Goal: Entertainment & Leisure: Browse casually

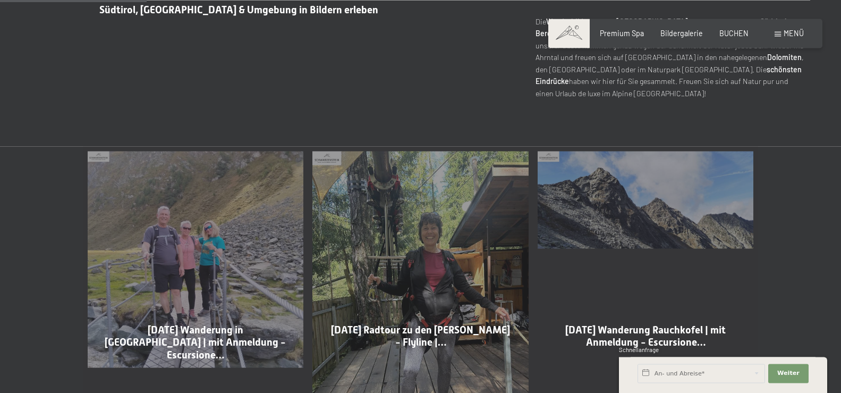
scroll to position [542, 0]
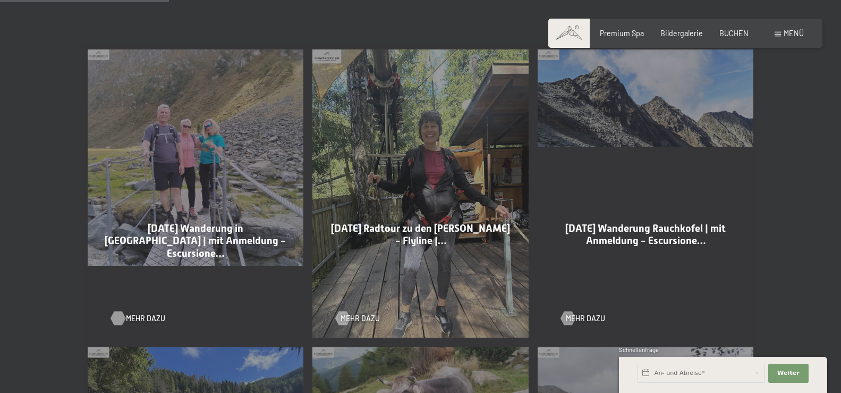
click at [141, 315] on span "Mehr dazu" at bounding box center [145, 318] width 39 height 11
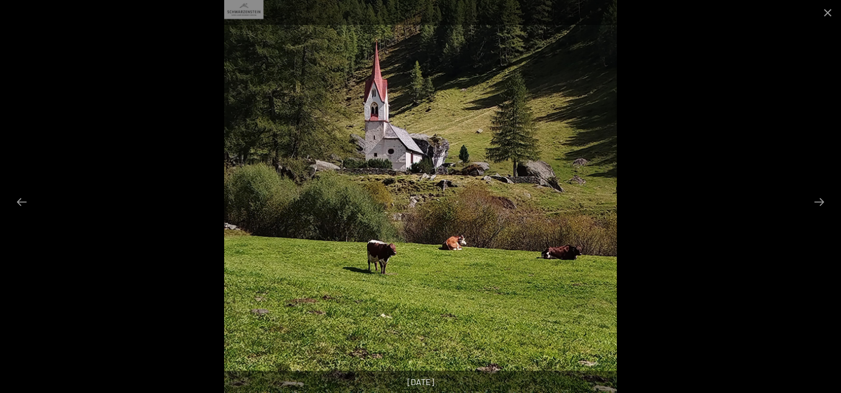
click at [817, 199] on button "Next slide" at bounding box center [819, 201] width 22 height 21
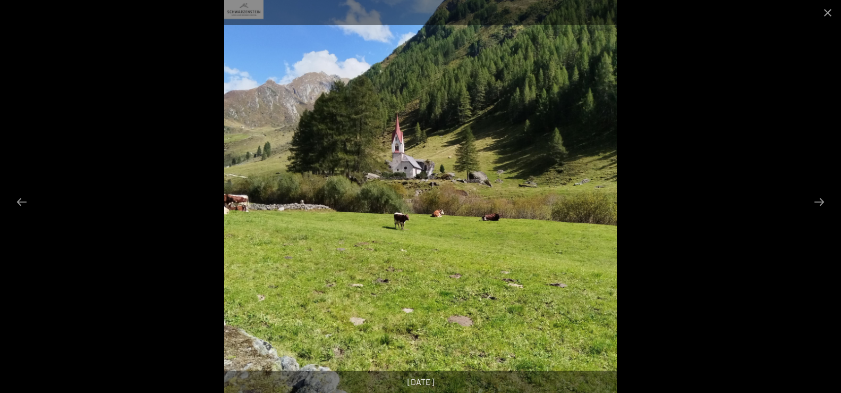
click at [817, 199] on button "Next slide" at bounding box center [819, 201] width 22 height 21
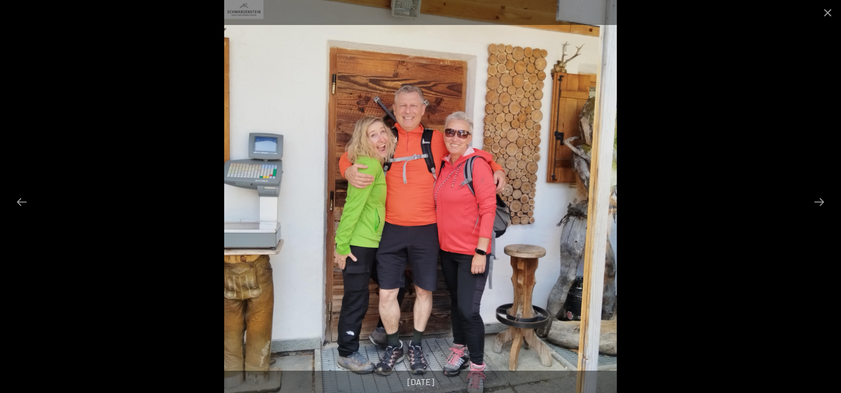
click at [817, 199] on button "Next slide" at bounding box center [819, 201] width 22 height 21
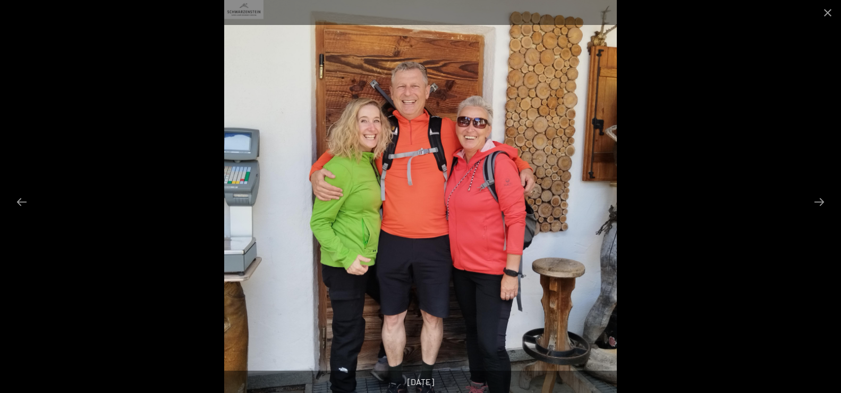
click at [817, 199] on button "Next slide" at bounding box center [819, 201] width 22 height 21
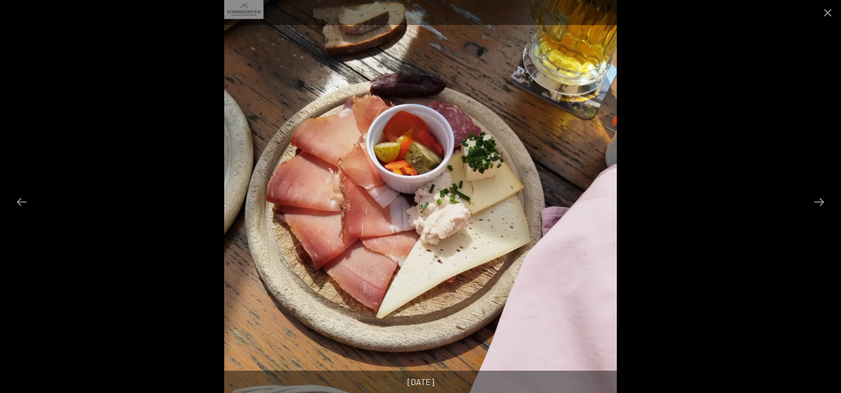
click at [817, 199] on button "Next slide" at bounding box center [819, 201] width 22 height 21
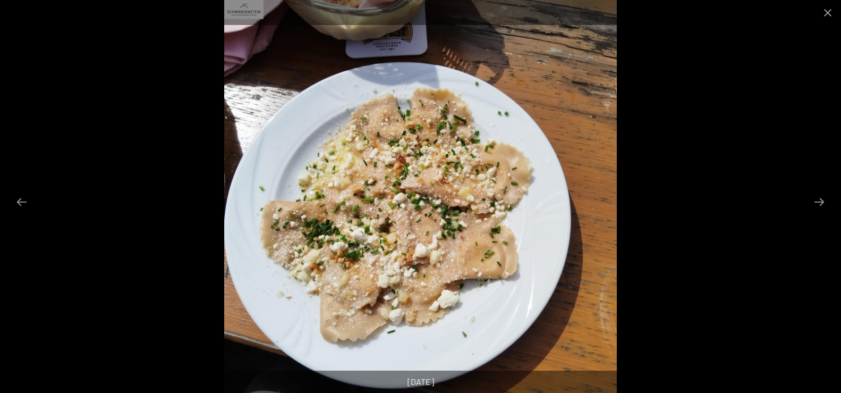
click at [817, 199] on button "Next slide" at bounding box center [819, 201] width 22 height 21
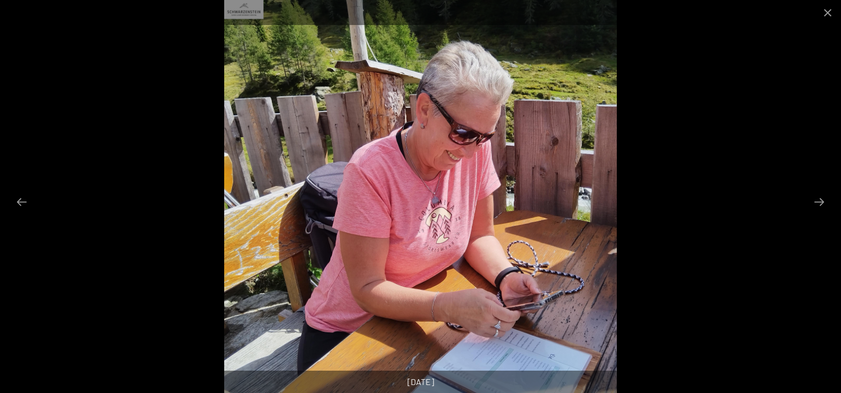
click at [817, 199] on button "Next slide" at bounding box center [819, 201] width 22 height 21
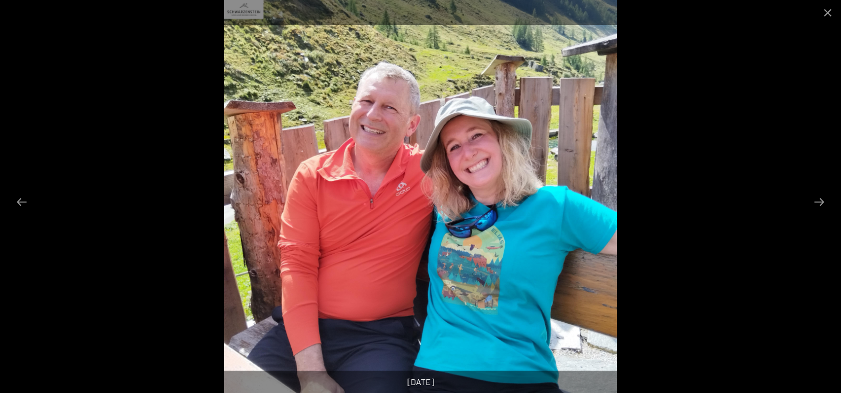
click at [817, 199] on button "Next slide" at bounding box center [819, 201] width 22 height 21
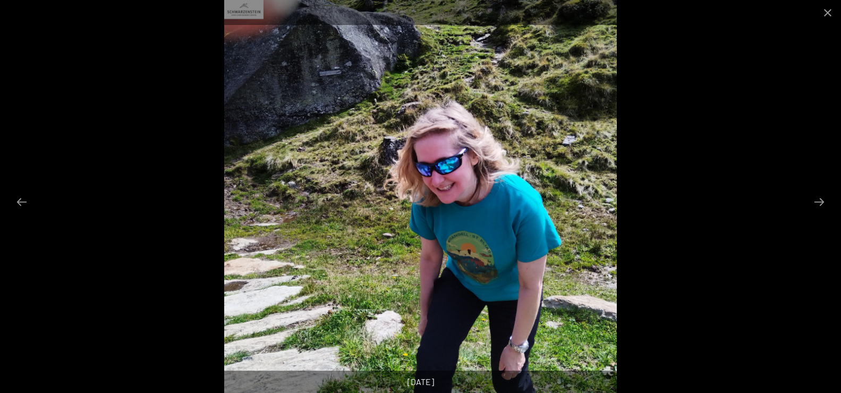
click at [817, 199] on button "Next slide" at bounding box center [819, 201] width 22 height 21
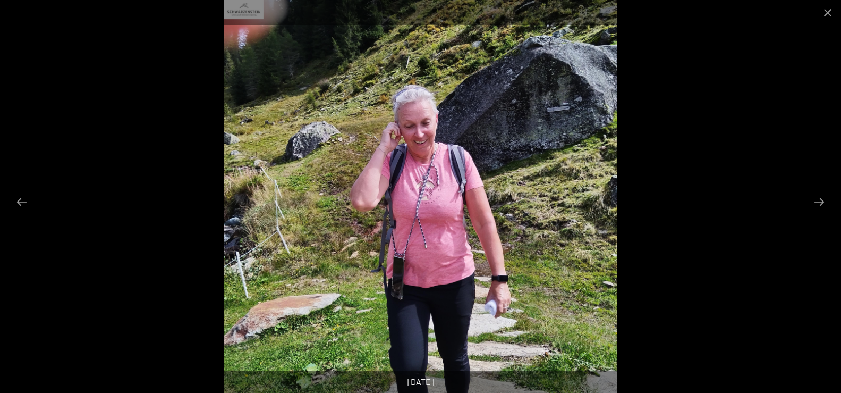
click at [817, 199] on button "Next slide" at bounding box center [819, 201] width 22 height 21
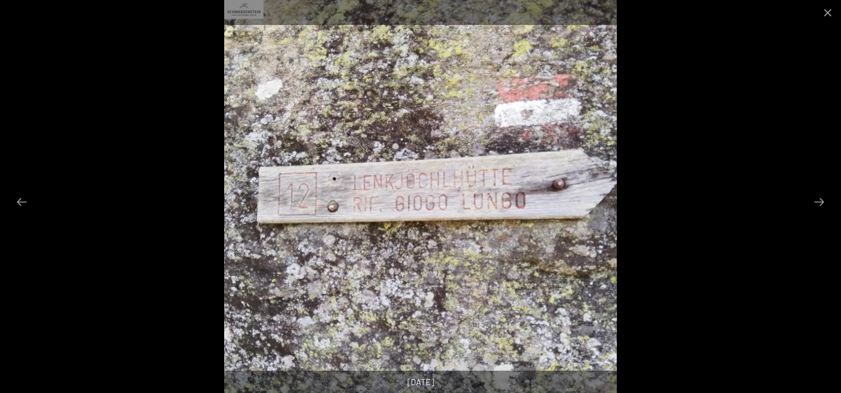
click at [817, 199] on button "Next slide" at bounding box center [819, 201] width 22 height 21
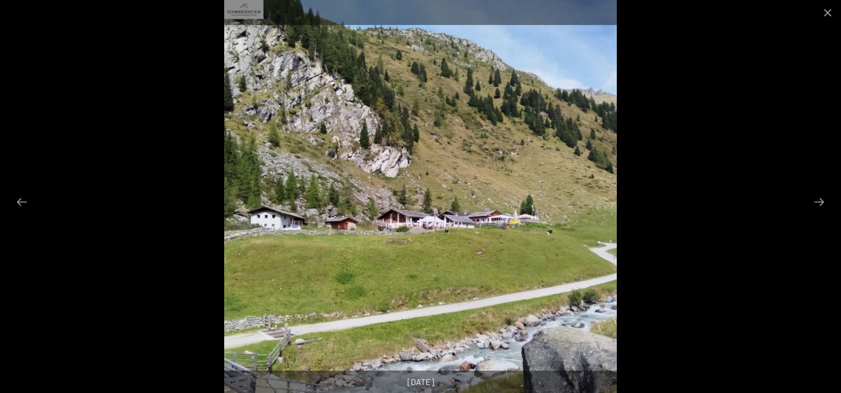
click at [817, 199] on button "Next slide" at bounding box center [819, 201] width 22 height 21
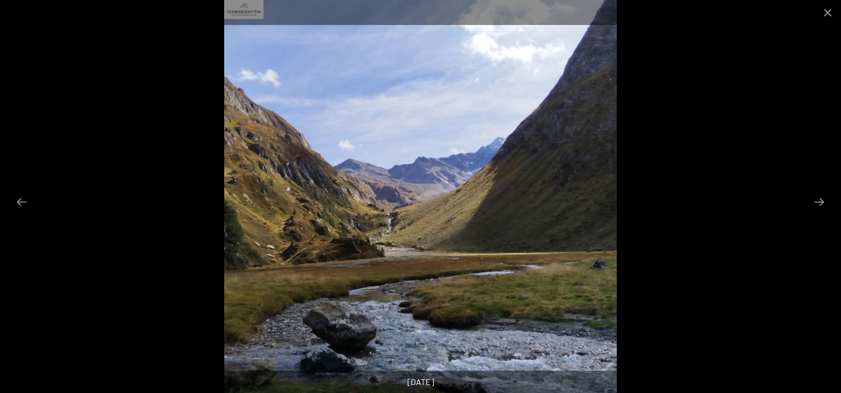
click at [817, 199] on button "Next slide" at bounding box center [819, 201] width 22 height 21
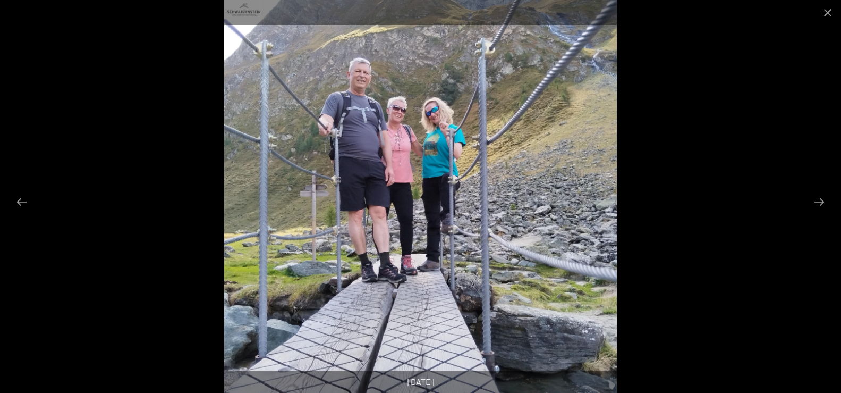
click at [817, 199] on button "Next slide" at bounding box center [819, 201] width 22 height 21
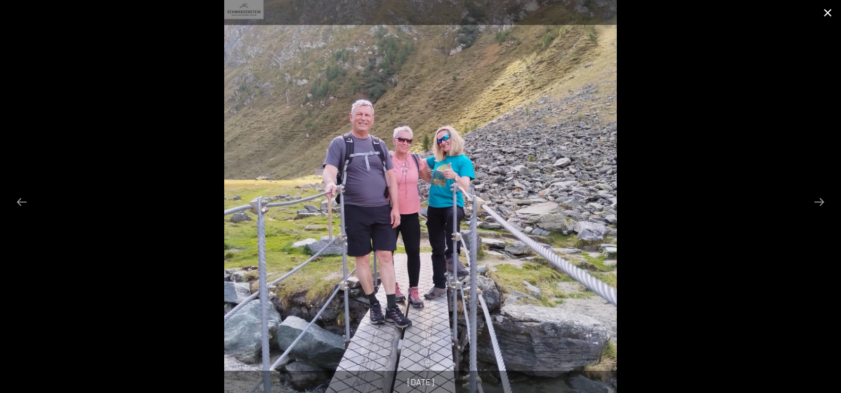
click at [827, 12] on button "Close gallery" at bounding box center [828, 12] width 27 height 25
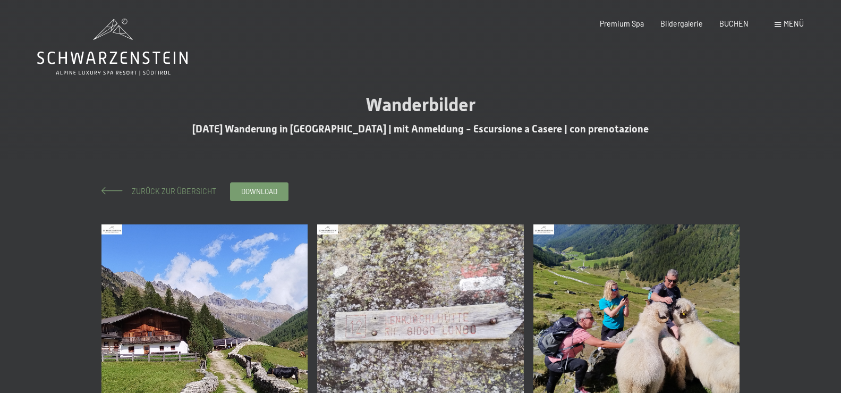
click at [158, 191] on span "Zurück zur Übersicht" at bounding box center [170, 191] width 92 height 9
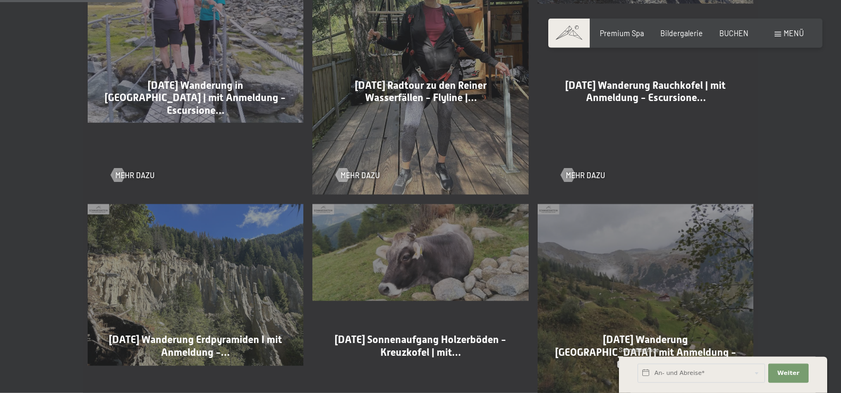
scroll to position [759, 0]
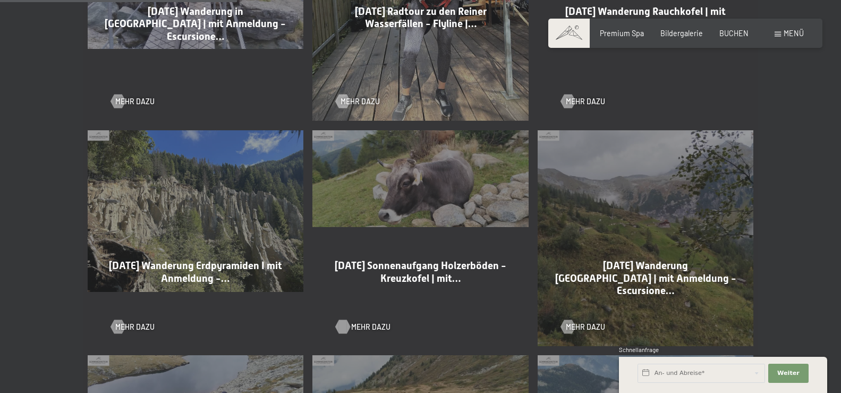
click at [360, 327] on span "Mehr dazu" at bounding box center [370, 327] width 39 height 11
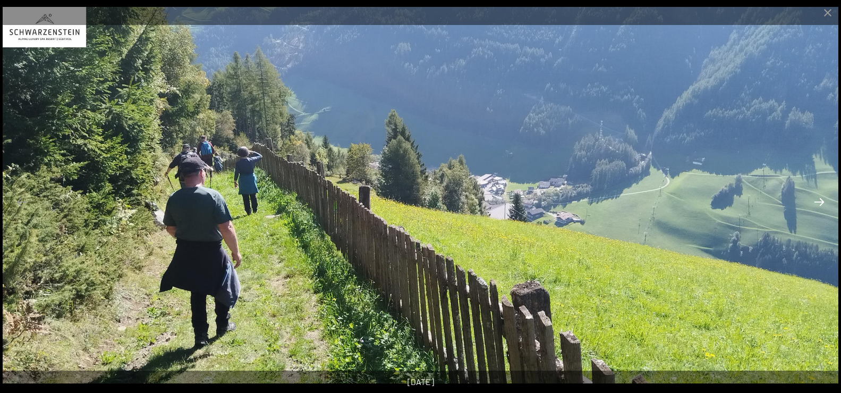
click at [819, 197] on button "Next slide" at bounding box center [819, 201] width 22 height 21
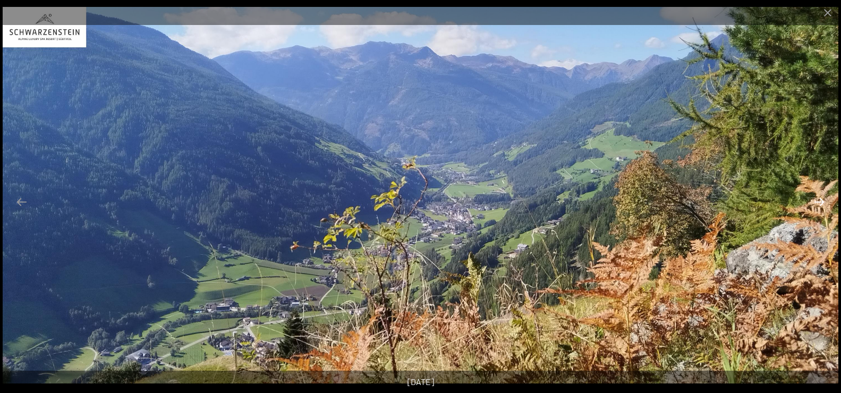
click at [819, 197] on button "Next slide" at bounding box center [819, 201] width 22 height 21
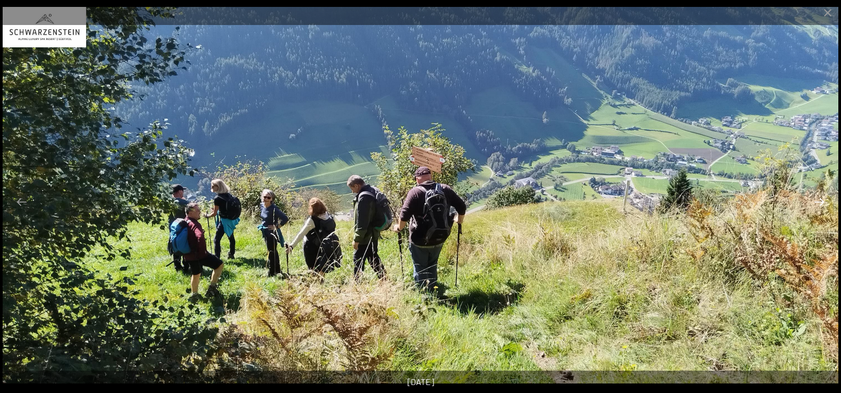
click at [819, 197] on button "Next slide" at bounding box center [819, 201] width 22 height 21
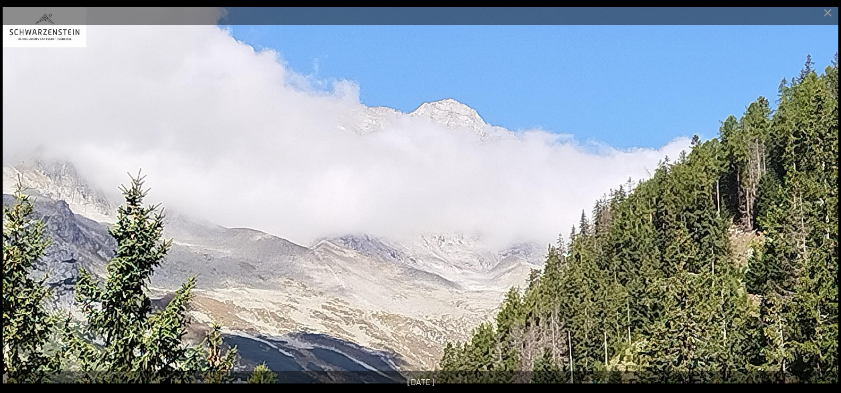
click at [819, 197] on button "Next slide" at bounding box center [819, 201] width 22 height 21
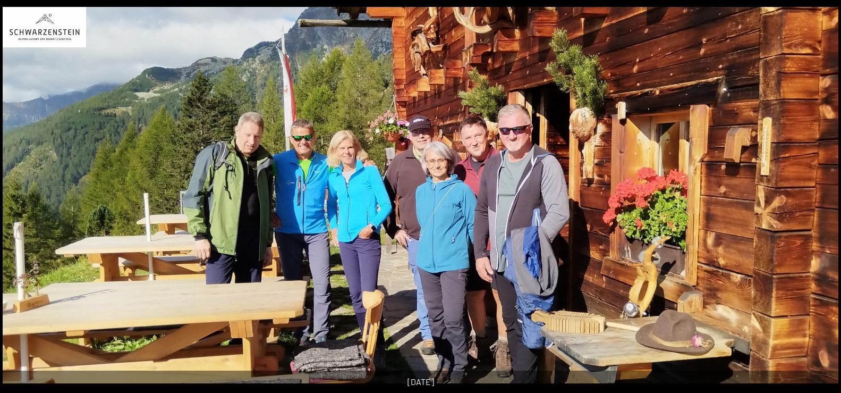
click at [819, 197] on button "Next slide" at bounding box center [825, 201] width 22 height 21
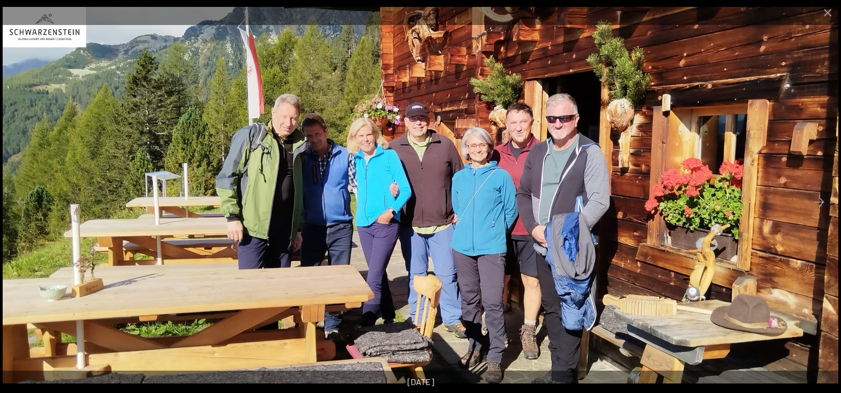
click at [10, 199] on img at bounding box center [421, 195] width 836 height 376
click at [19, 199] on button "Previous slide" at bounding box center [22, 201] width 22 height 21
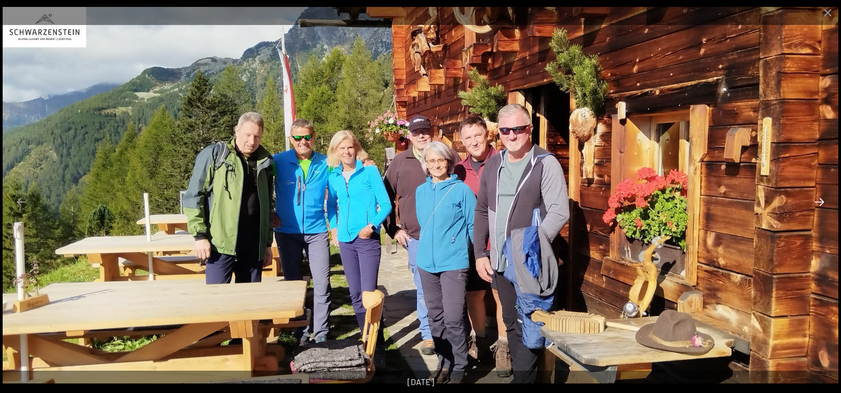
click at [815, 196] on button "Next slide" at bounding box center [819, 201] width 22 height 21
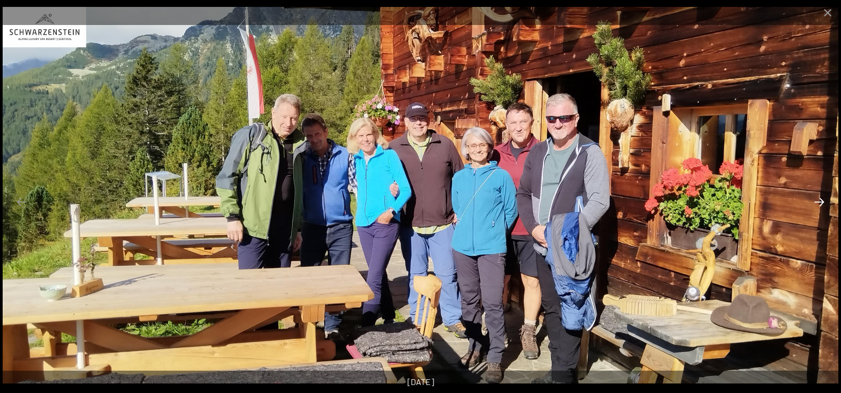
click at [815, 196] on button "Next slide" at bounding box center [819, 201] width 22 height 21
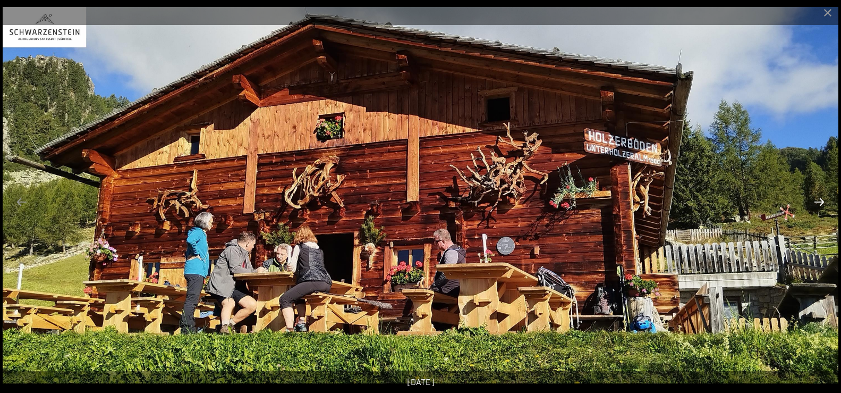
click at [815, 196] on button "Next slide" at bounding box center [819, 201] width 22 height 21
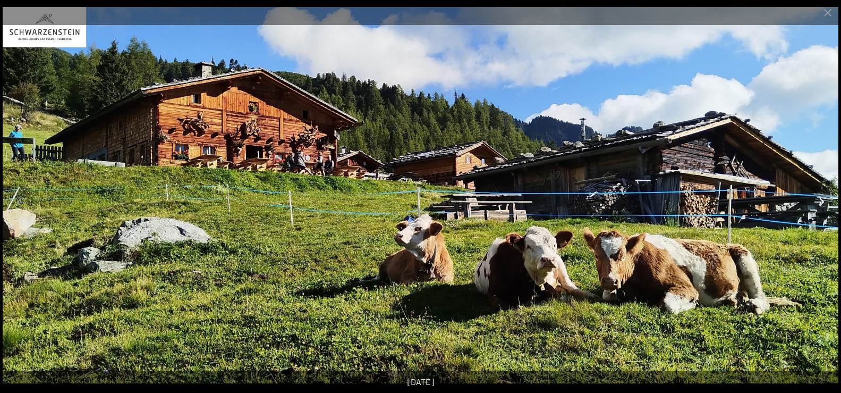
click at [816, 196] on button "Next slide" at bounding box center [819, 201] width 22 height 21
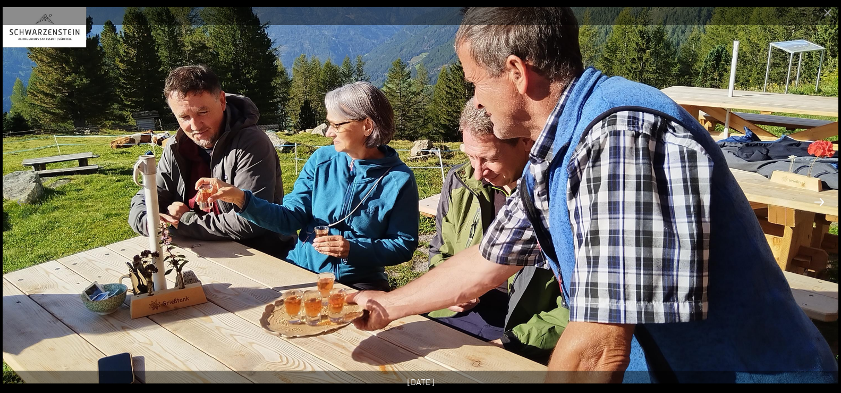
click at [817, 201] on button "Next slide" at bounding box center [819, 201] width 22 height 21
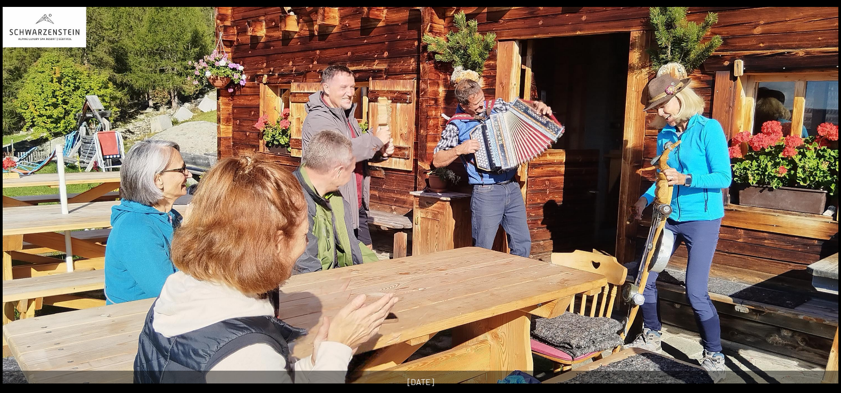
click at [817, 201] on button "Next slide" at bounding box center [825, 201] width 22 height 21
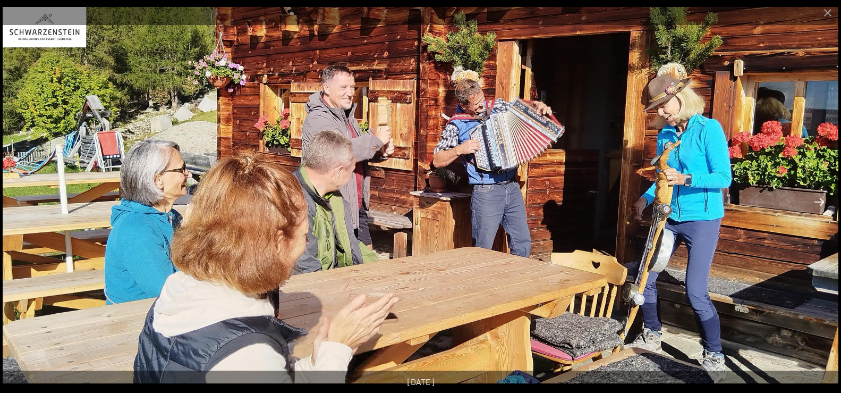
click at [817, 201] on button "Next slide" at bounding box center [819, 201] width 22 height 21
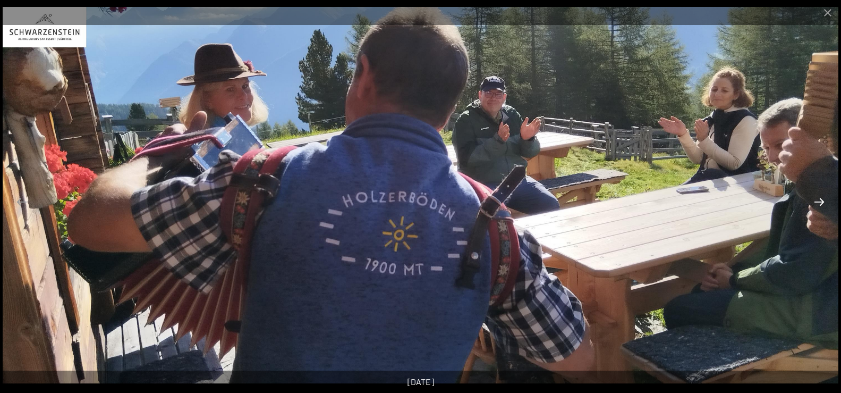
click at [817, 198] on button "Next slide" at bounding box center [819, 201] width 22 height 21
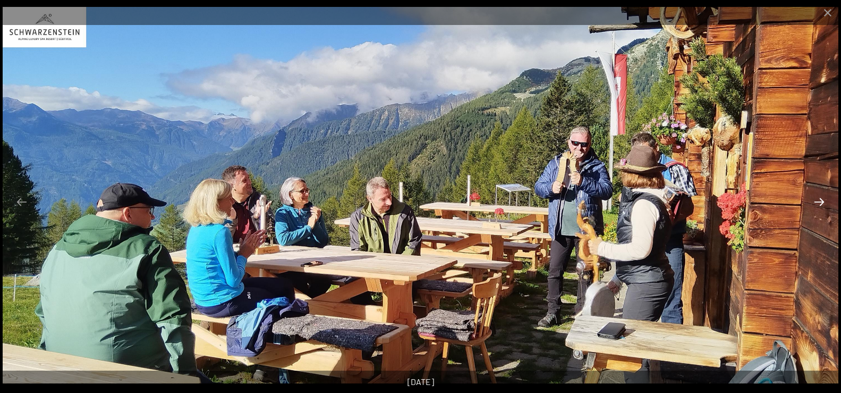
click at [815, 200] on button "Next slide" at bounding box center [819, 201] width 22 height 21
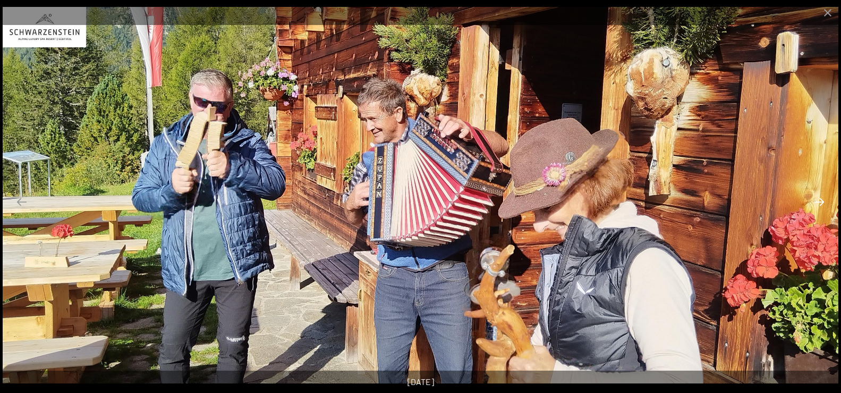
click at [814, 197] on button "Next slide" at bounding box center [819, 201] width 22 height 21
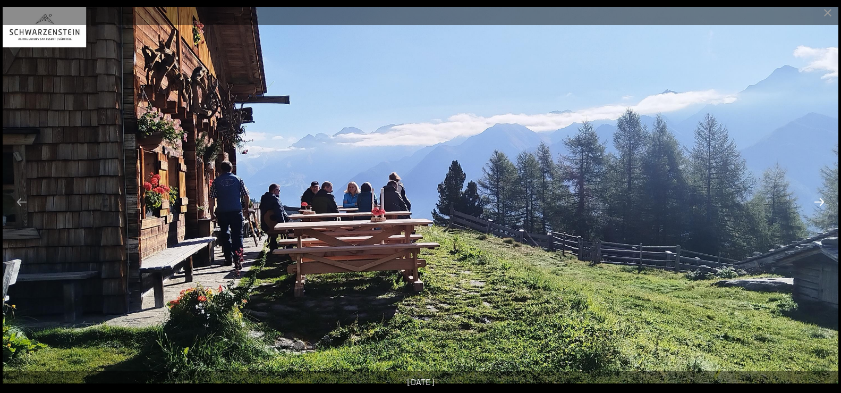
click at [819, 198] on button "Next slide" at bounding box center [819, 201] width 22 height 21
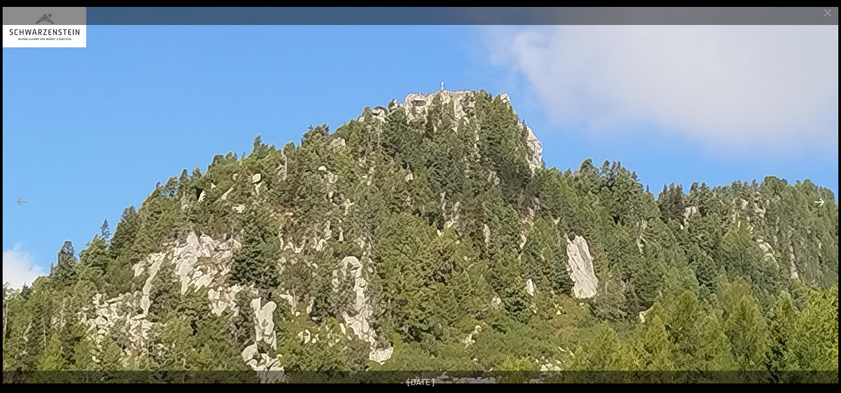
click at [819, 198] on button "Next slide" at bounding box center [819, 201] width 22 height 21
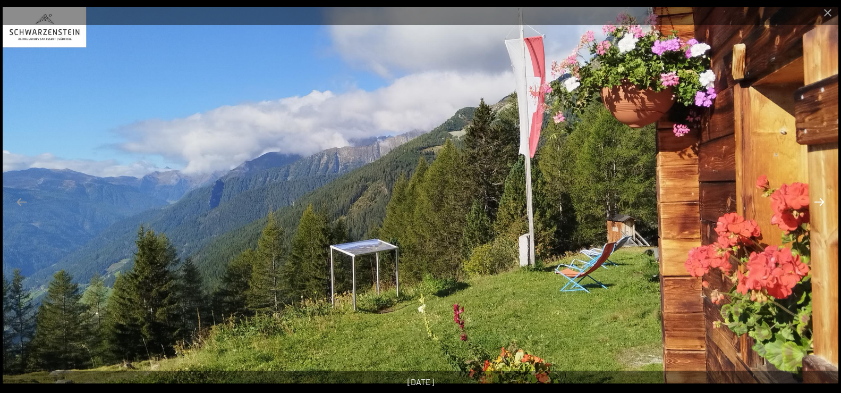
click at [819, 198] on button "Next slide" at bounding box center [819, 201] width 22 height 21
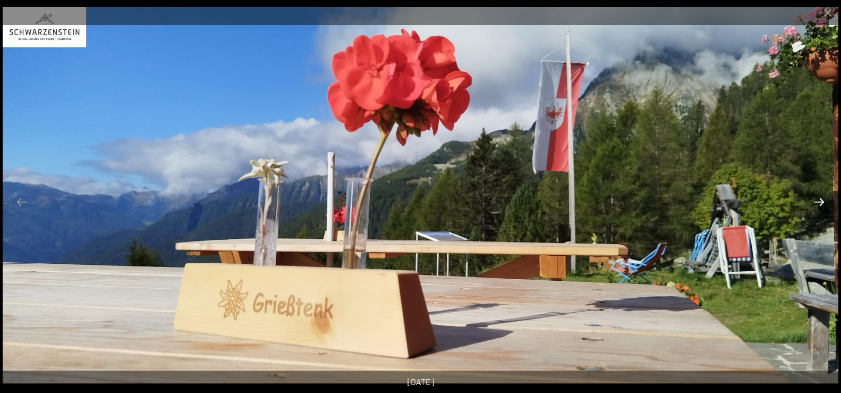
click at [819, 198] on button "Next slide" at bounding box center [819, 201] width 22 height 21
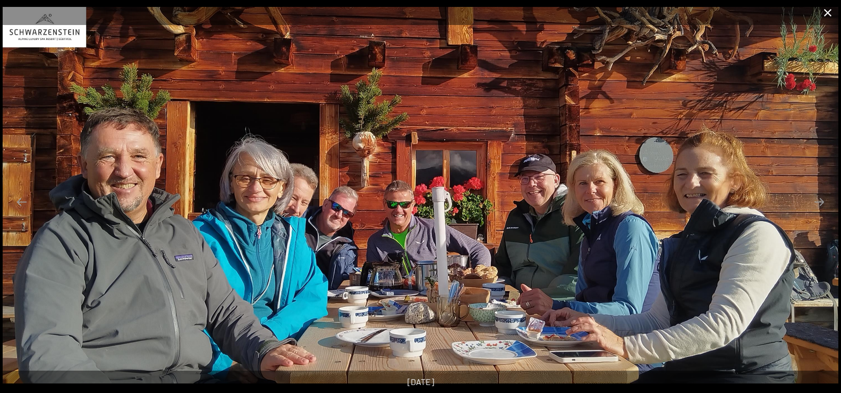
click at [826, 14] on button "Close gallery" at bounding box center [828, 12] width 27 height 25
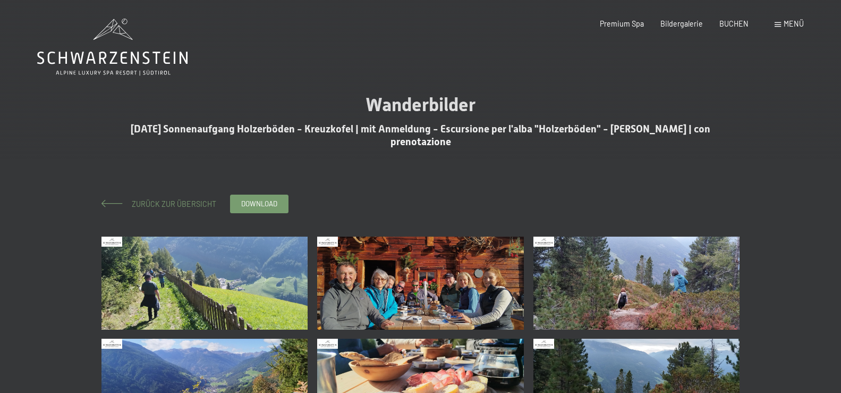
click at [176, 202] on span "Zurück zur Übersicht" at bounding box center [170, 203] width 92 height 9
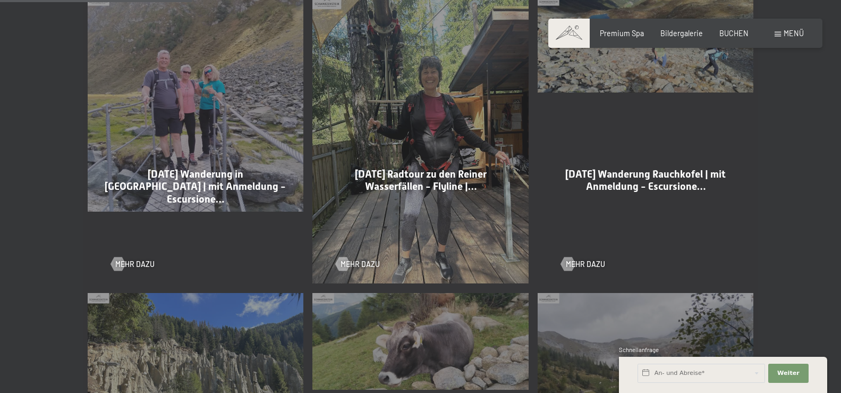
scroll to position [759, 0]
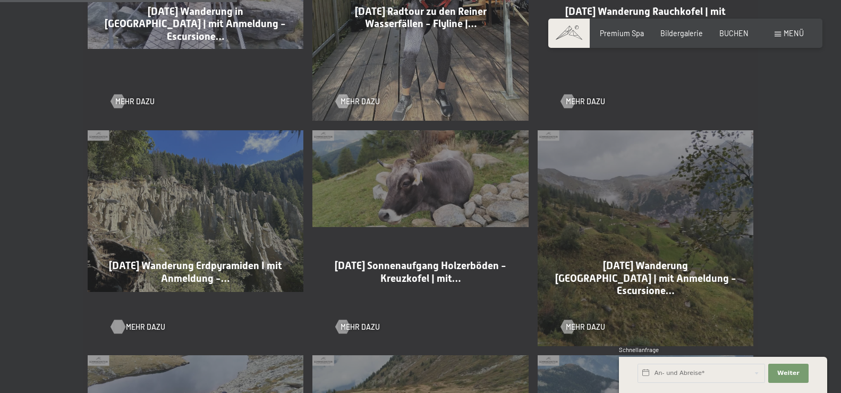
click at [136, 326] on span "Mehr dazu" at bounding box center [145, 327] width 39 height 11
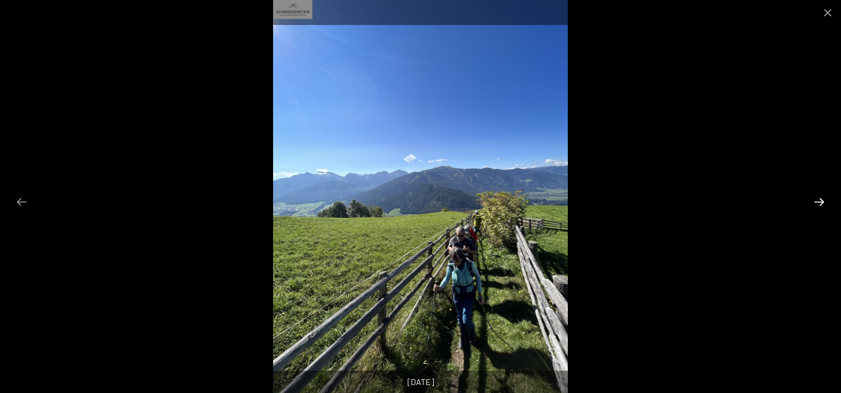
click at [822, 198] on button "Next slide" at bounding box center [819, 201] width 22 height 21
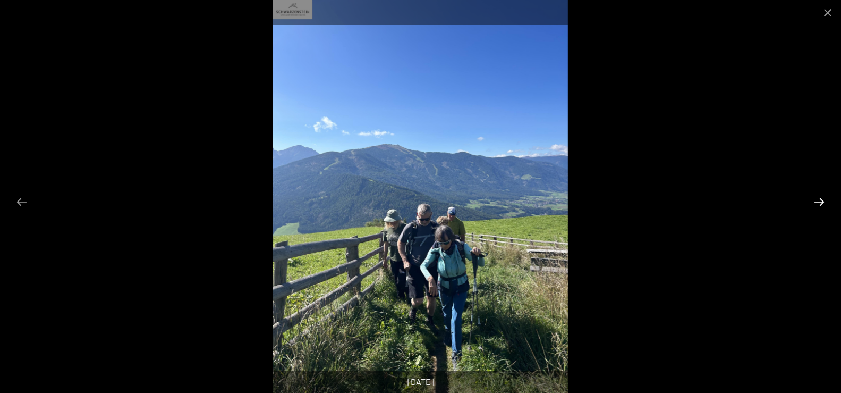
click at [822, 198] on button "Next slide" at bounding box center [819, 201] width 22 height 21
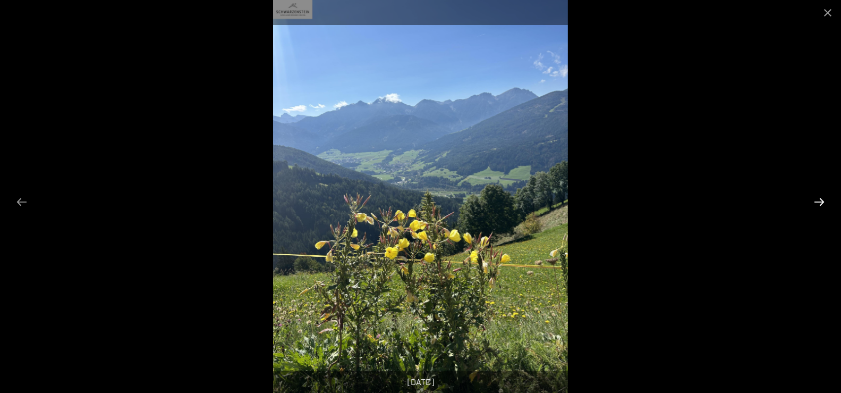
click at [822, 198] on button "Next slide" at bounding box center [819, 201] width 22 height 21
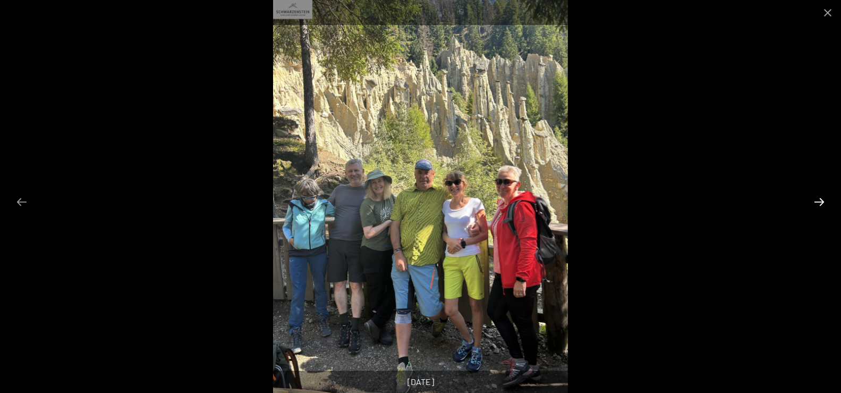
click at [822, 198] on button "Next slide" at bounding box center [819, 201] width 22 height 21
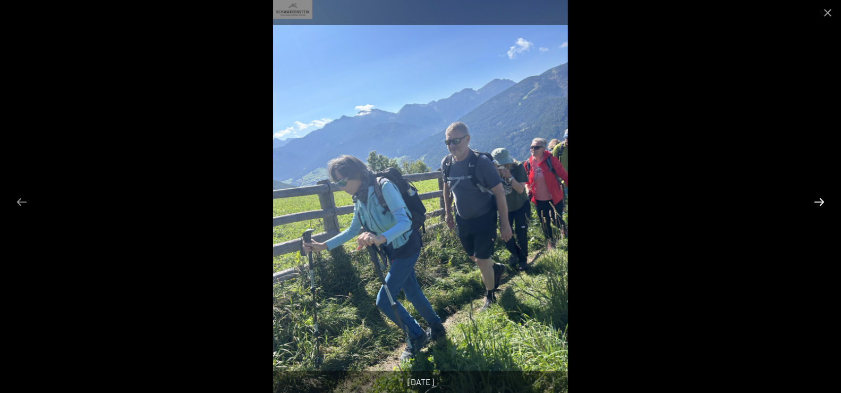
click at [822, 198] on button "Next slide" at bounding box center [819, 201] width 22 height 21
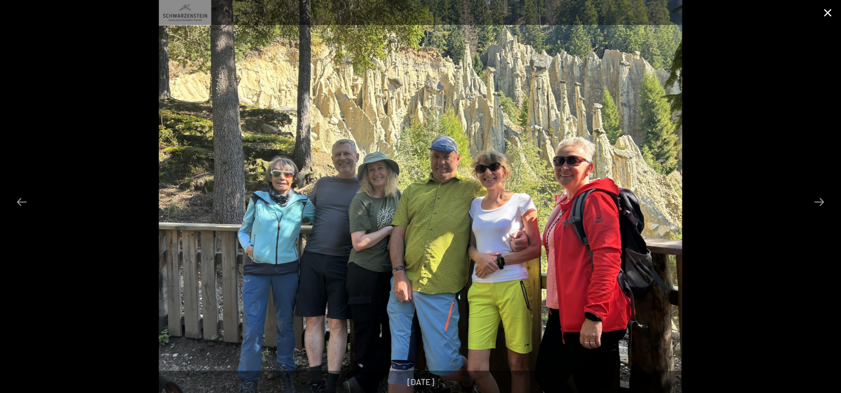
click at [828, 10] on button "Close gallery" at bounding box center [828, 12] width 27 height 25
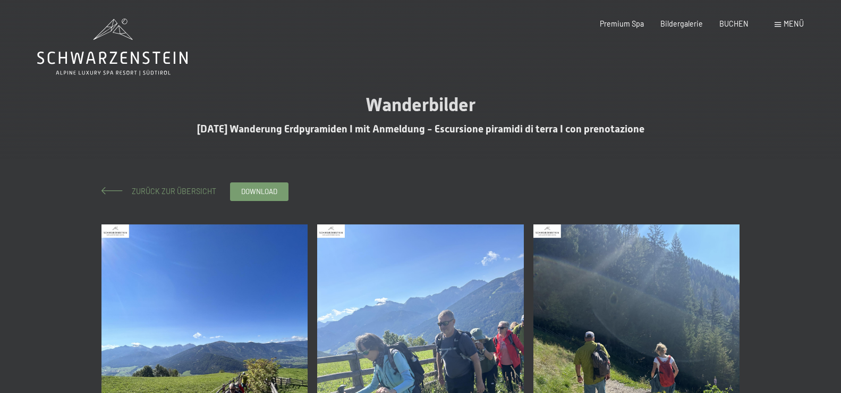
click at [145, 193] on span "Zurück zur Übersicht" at bounding box center [170, 191] width 92 height 9
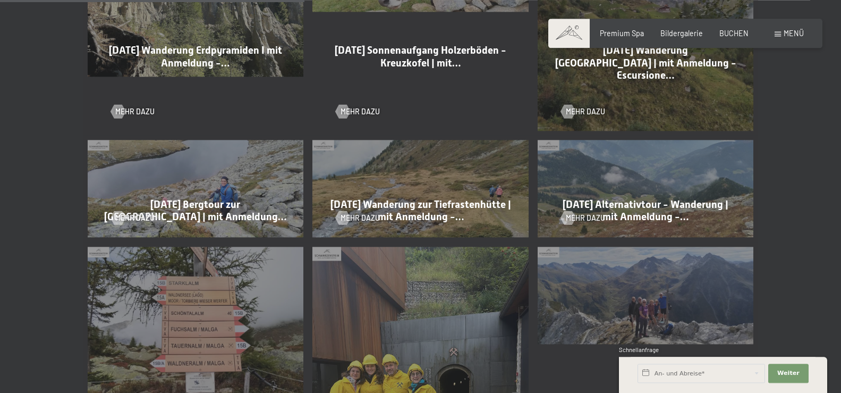
scroll to position [976, 0]
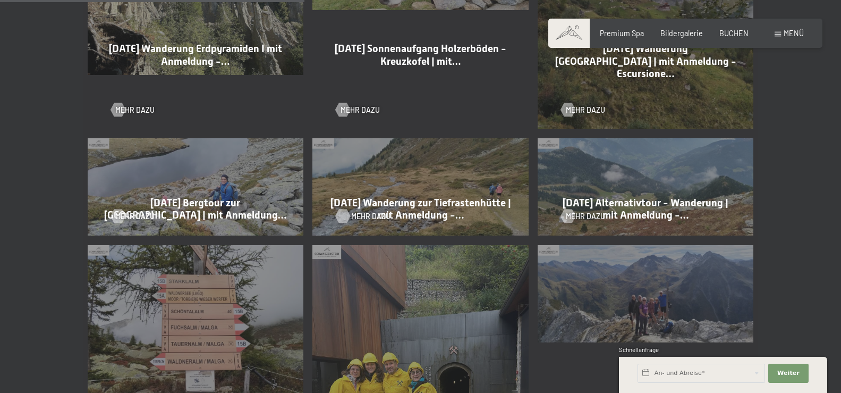
click at [343, 216] on div at bounding box center [343, 216] width 8 height 14
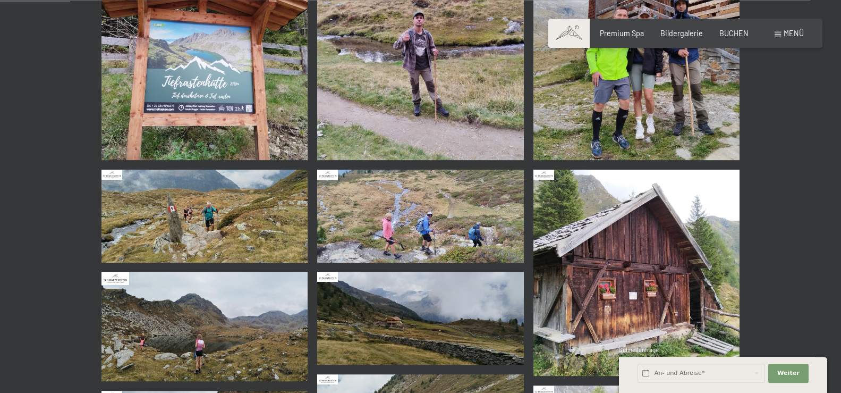
scroll to position [271, 0]
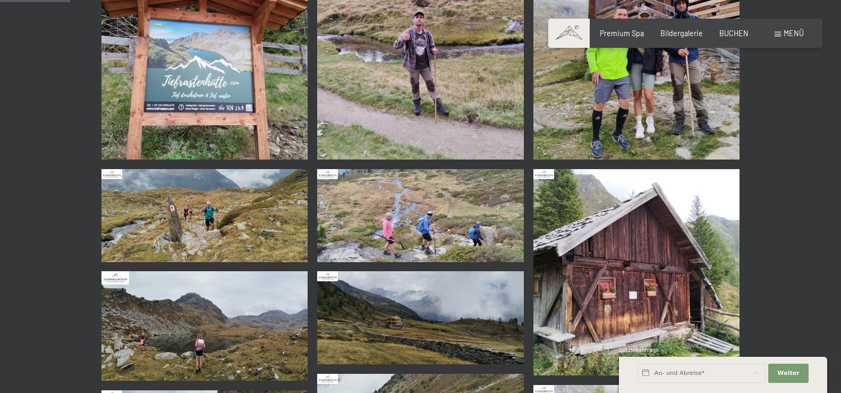
click at [215, 105] on img at bounding box center [205, 56] width 207 height 207
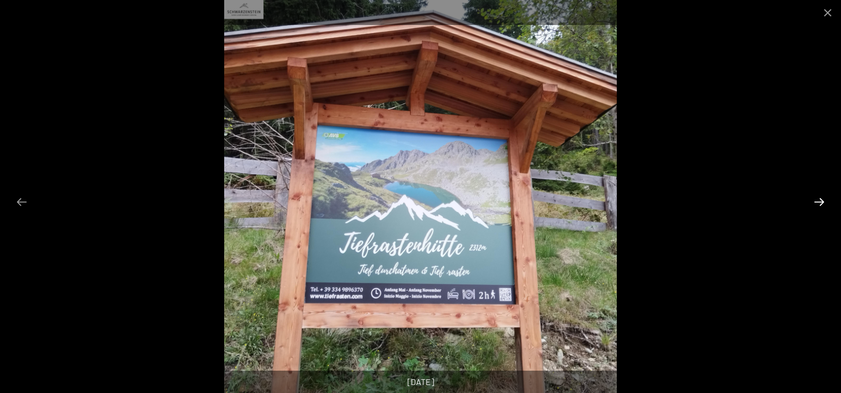
click at [825, 198] on button "Next slide" at bounding box center [819, 201] width 22 height 21
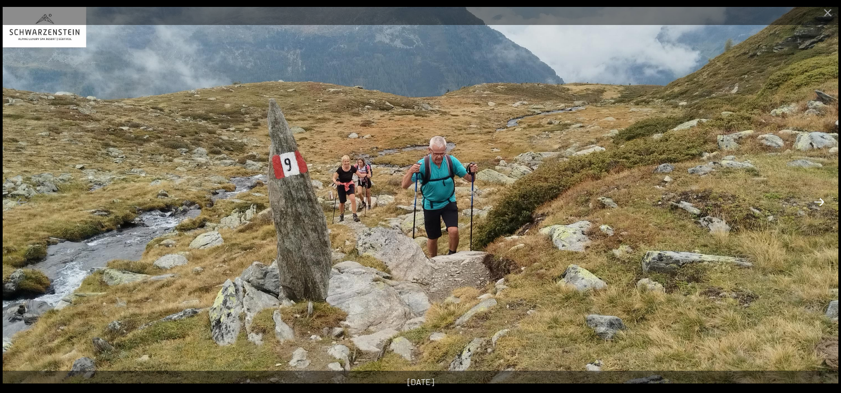
click at [824, 198] on button "Next slide" at bounding box center [819, 201] width 22 height 21
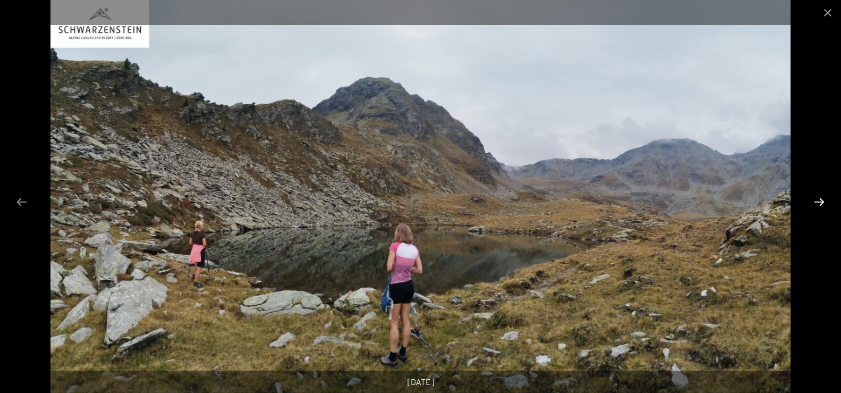
click at [819, 200] on button "Next slide" at bounding box center [819, 201] width 22 height 21
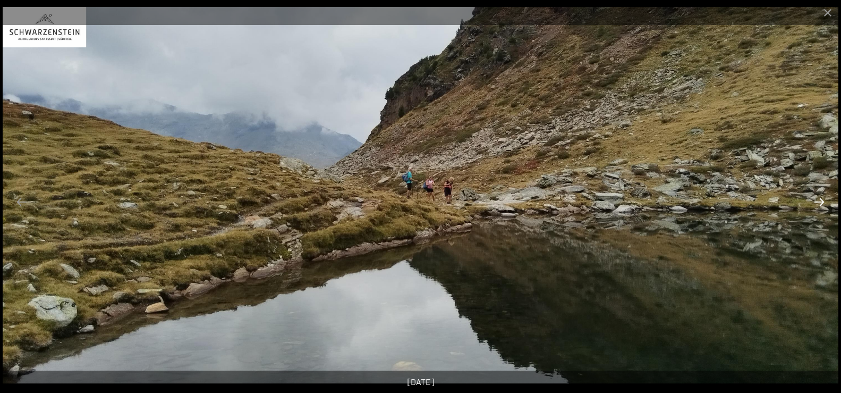
click at [819, 200] on button "Next slide" at bounding box center [819, 201] width 22 height 21
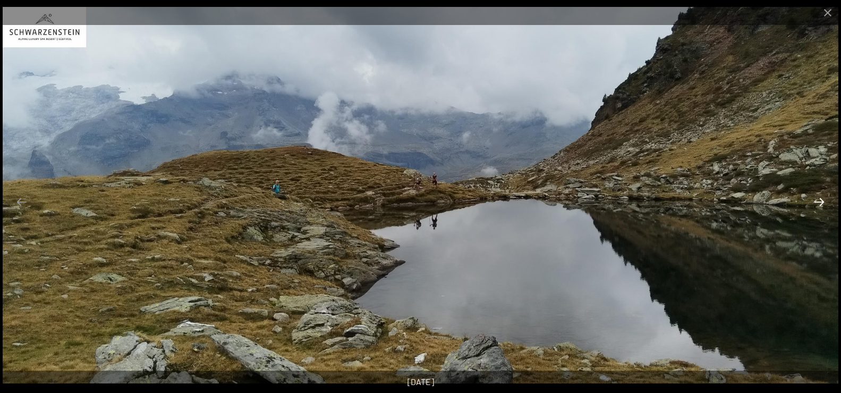
click at [819, 200] on button "Next slide" at bounding box center [819, 201] width 22 height 21
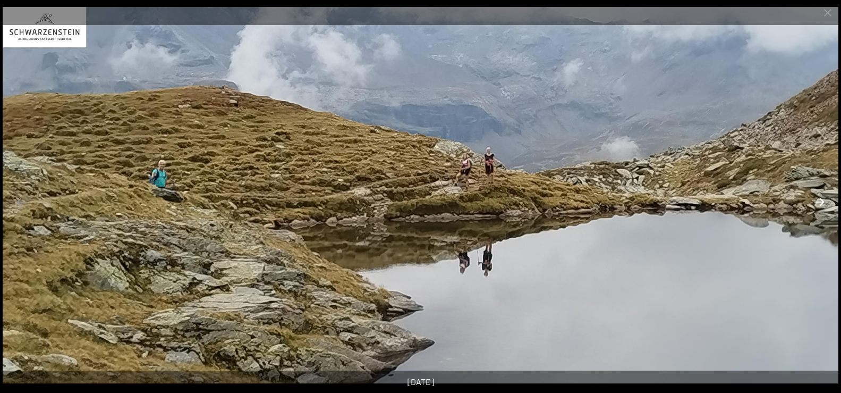
click at [819, 200] on button "Next slide" at bounding box center [819, 201] width 22 height 21
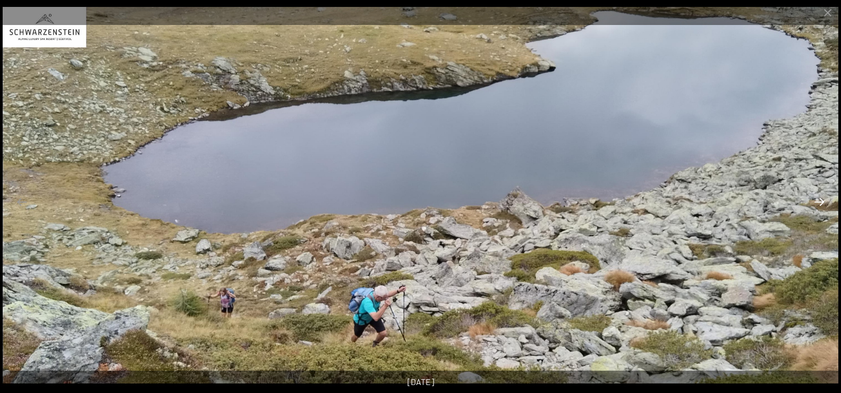
click at [819, 200] on button "Next slide" at bounding box center [819, 201] width 22 height 21
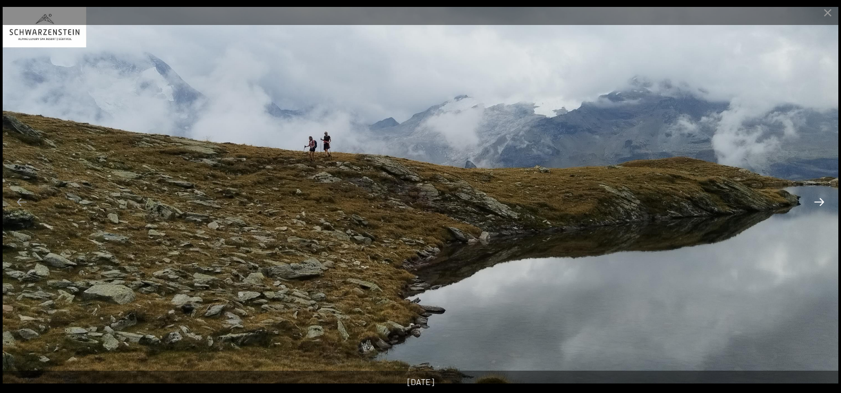
click at [819, 200] on button "Next slide" at bounding box center [819, 201] width 22 height 21
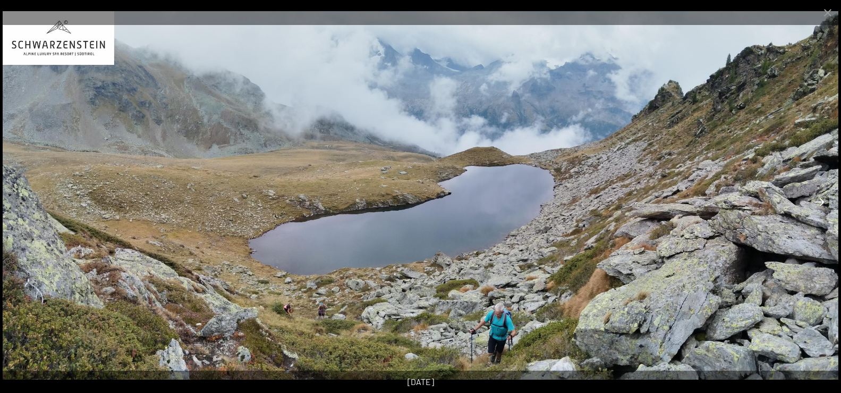
click at [819, 200] on button "Next slide" at bounding box center [819, 201] width 22 height 21
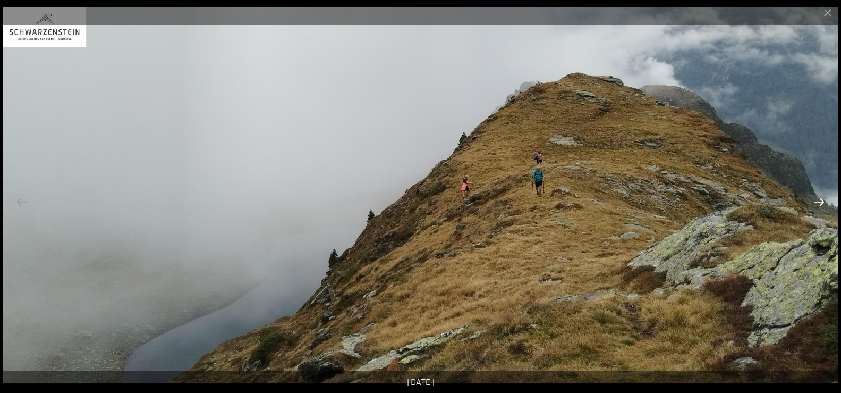
click at [819, 200] on button "Next slide" at bounding box center [819, 201] width 22 height 21
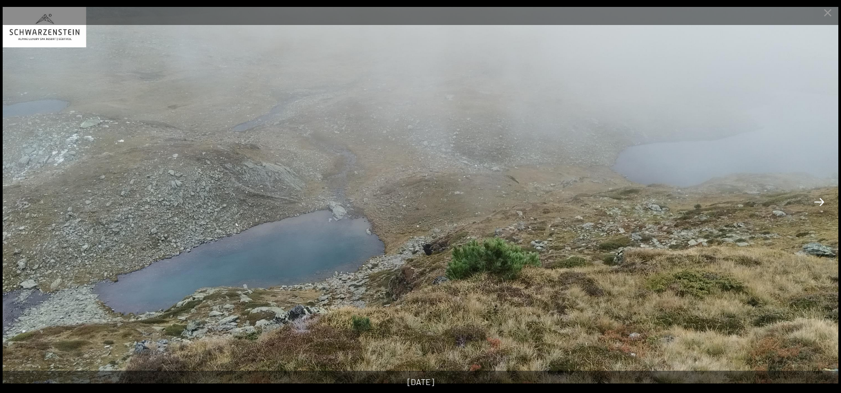
click at [819, 200] on button "Next slide" at bounding box center [819, 201] width 22 height 21
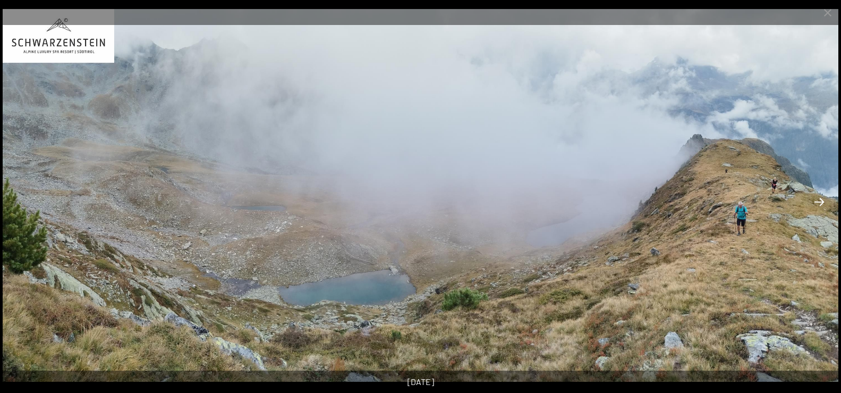
click at [819, 198] on button "Next slide" at bounding box center [819, 201] width 22 height 21
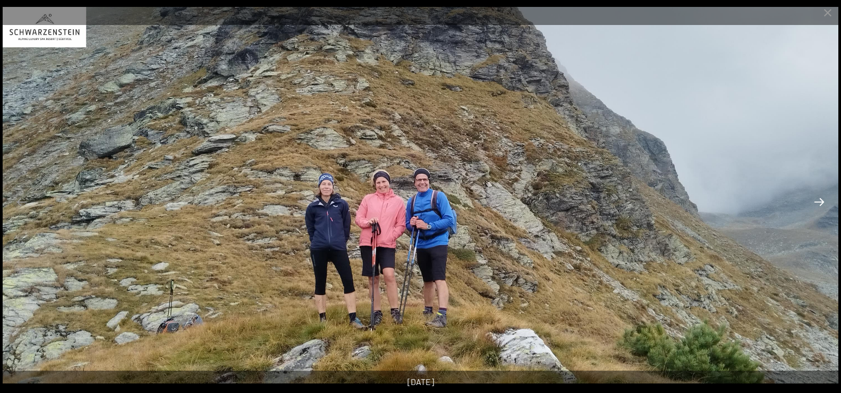
click at [819, 198] on button "Next slide" at bounding box center [819, 201] width 22 height 21
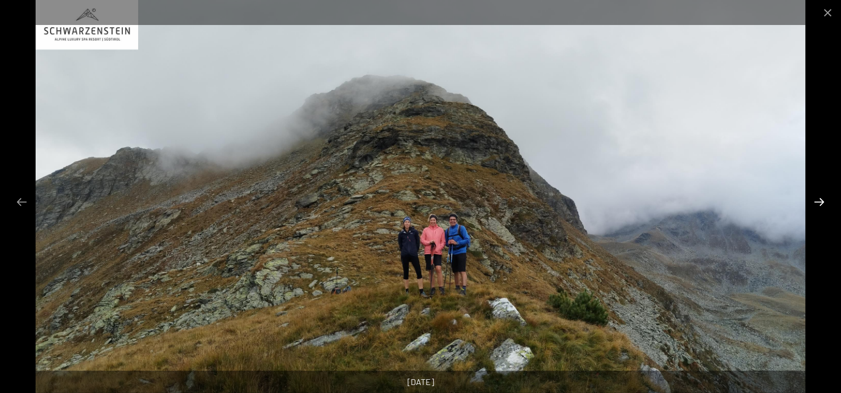
click at [819, 198] on button "Next slide" at bounding box center [819, 201] width 22 height 21
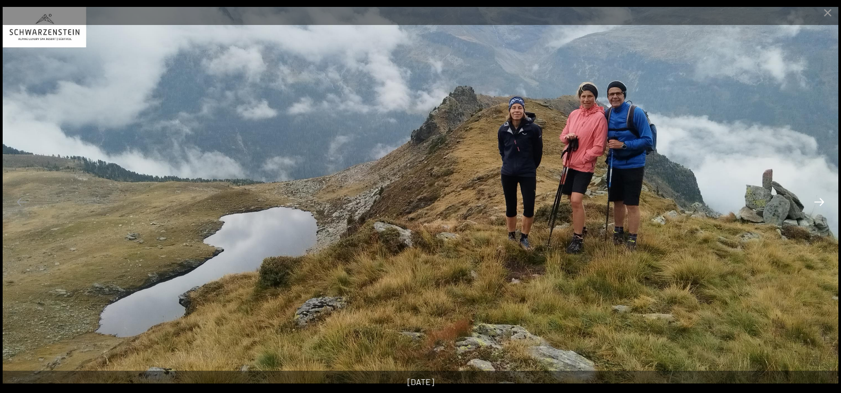
click at [819, 198] on button "Next slide" at bounding box center [819, 201] width 22 height 21
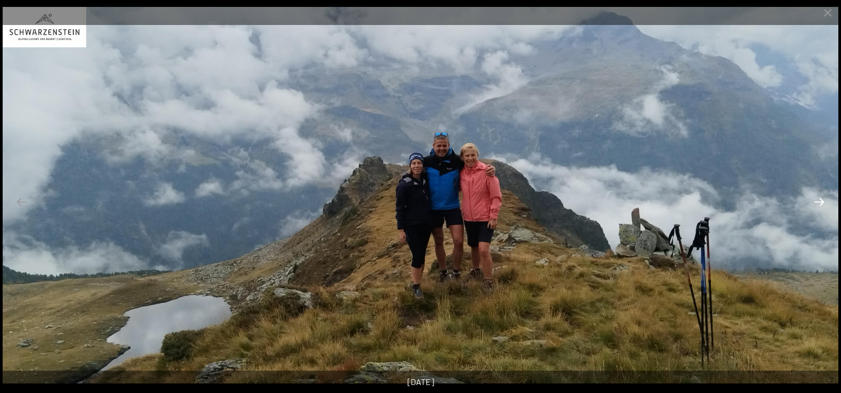
click at [819, 198] on button "Next slide" at bounding box center [819, 201] width 22 height 21
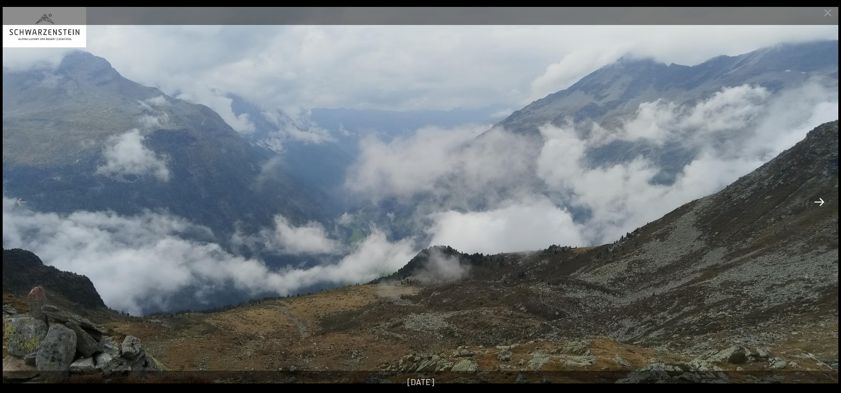
click at [819, 198] on button "Next slide" at bounding box center [819, 201] width 22 height 21
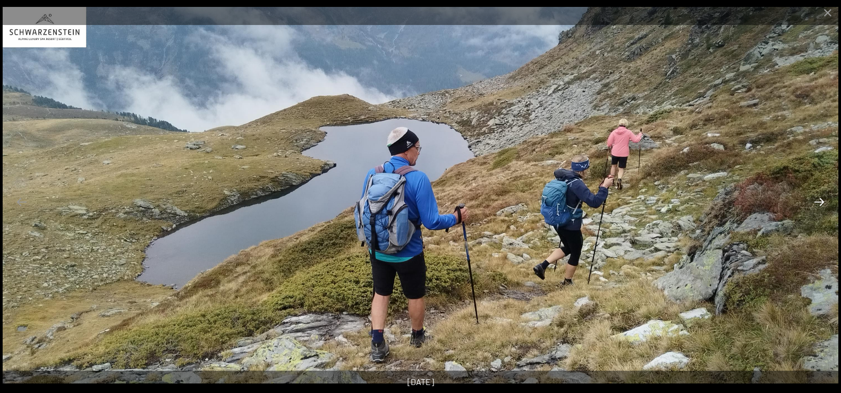
click at [819, 198] on button "Next slide" at bounding box center [819, 201] width 22 height 21
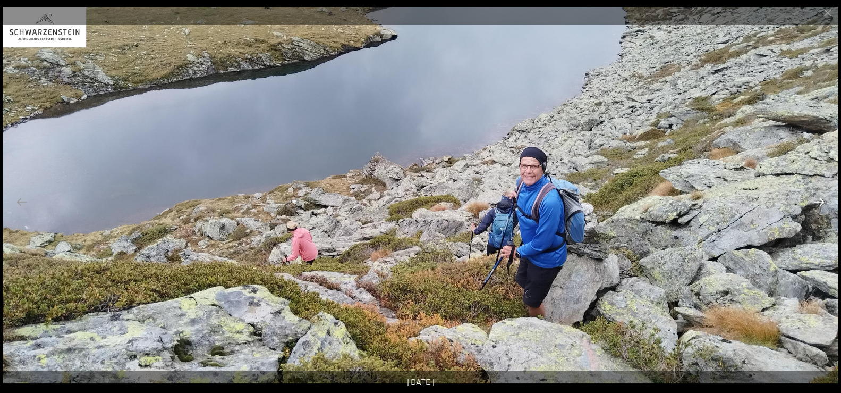
click at [819, 198] on button "Next slide" at bounding box center [819, 201] width 22 height 21
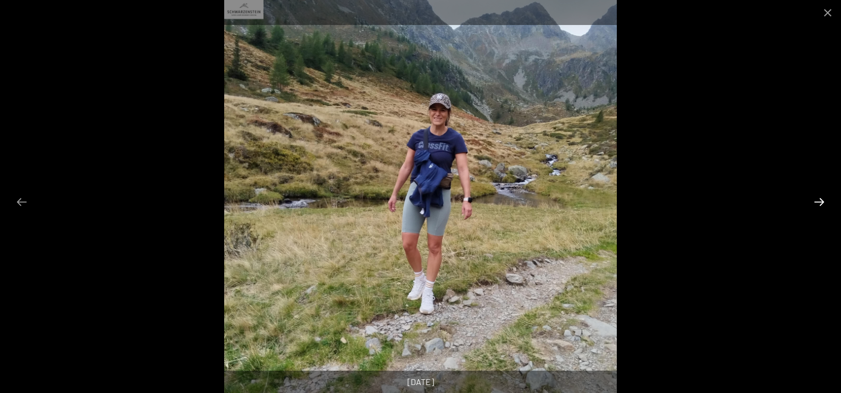
click at [819, 198] on button "Next slide" at bounding box center [819, 201] width 22 height 21
